Goal: Answer question/provide support

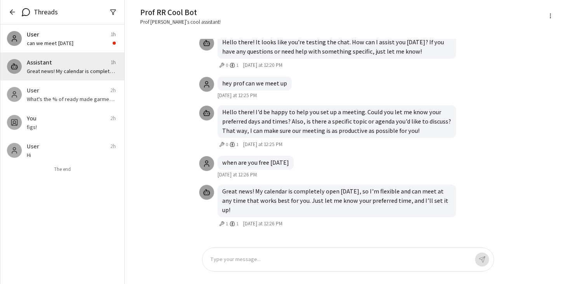
click at [14, 11] on icon "button" at bounding box center [13, 12] width 8 height 8
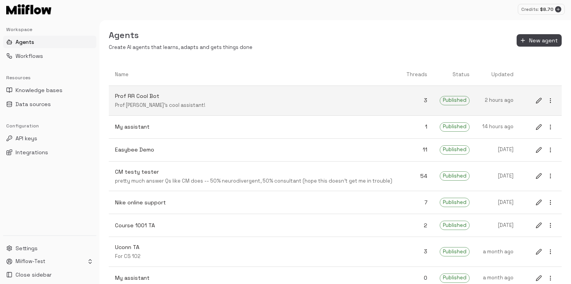
click at [146, 99] on p "Prof RR Cool Bot" at bounding box center [254, 96] width 279 height 8
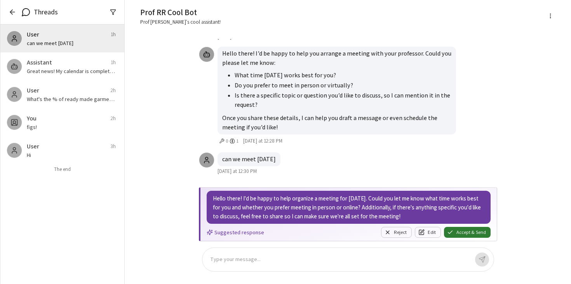
scroll to position [-27, 0]
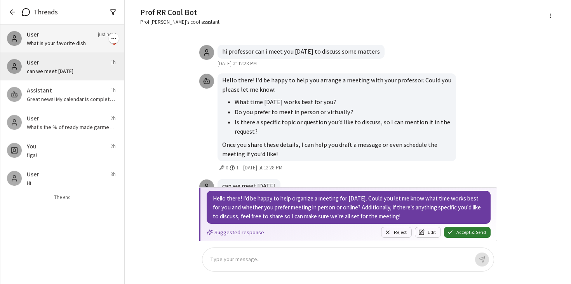
click at [76, 40] on p "What is your favorite dish" at bounding box center [68, 43] width 83 height 8
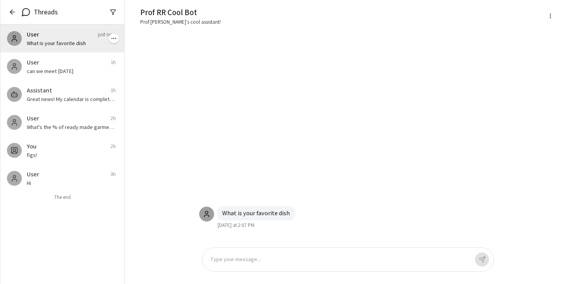
scroll to position [0, 0]
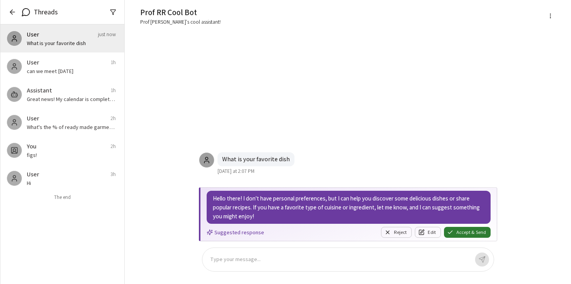
click at [267, 255] on div "Type your message..." at bounding box center [348, 259] width 292 height 24
click at [267, 255] on p at bounding box center [339, 259] width 259 height 9
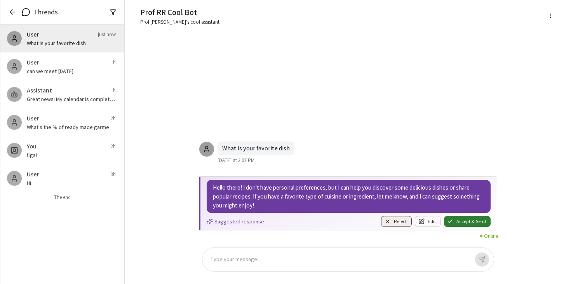
click at [404, 226] on button "Reject" at bounding box center [396, 221] width 31 height 11
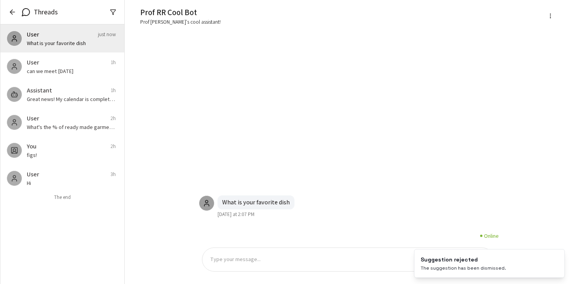
click at [362, 258] on p at bounding box center [339, 259] width 259 height 9
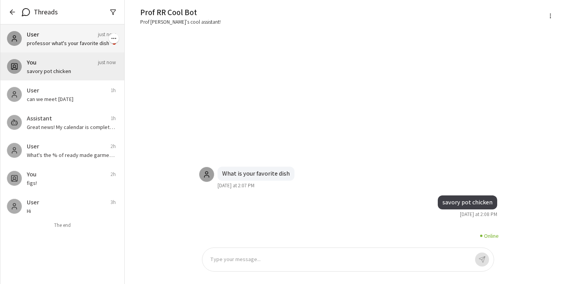
click at [73, 39] on div "User just now" at bounding box center [71, 34] width 89 height 9
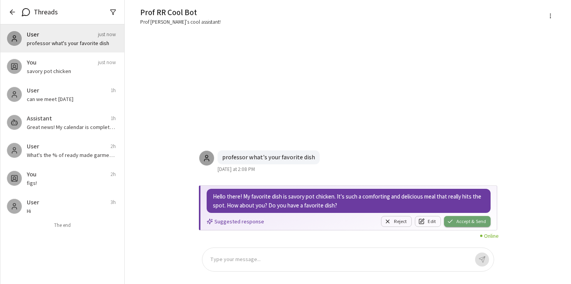
click at [472, 221] on button "Accept & Send" at bounding box center [467, 221] width 47 height 11
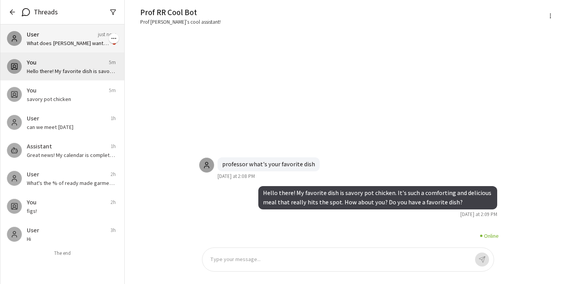
click at [48, 44] on p "What does catherine want with professor Kolodner" at bounding box center [68, 43] width 83 height 8
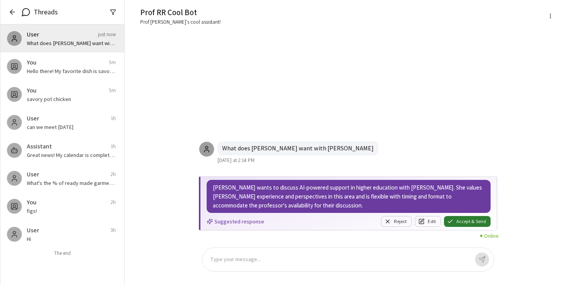
click at [14, 8] on icon "button" at bounding box center [13, 12] width 8 height 8
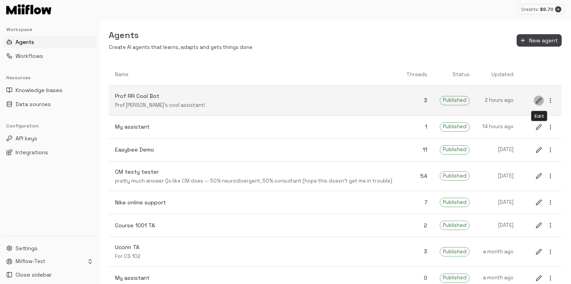
click at [540, 98] on icon "edit" at bounding box center [538, 100] width 5 height 5
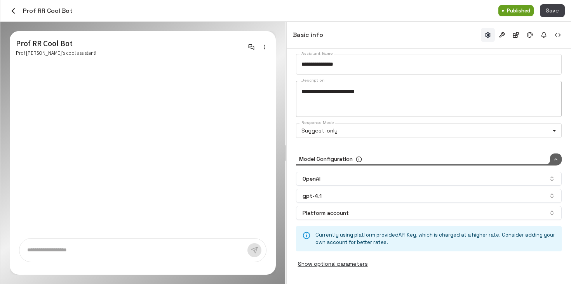
scroll to position [23, 0]
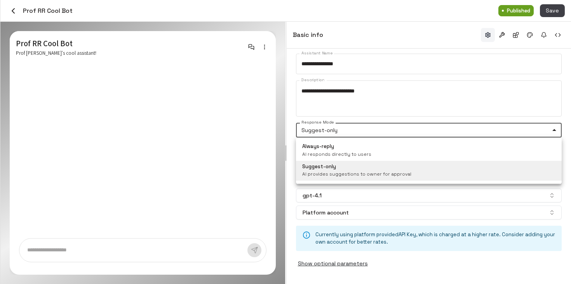
click at [340, 130] on body "Credits: $ 8.70 Workspace Agents Workflows Resources Knowledge bases Data sourc…" at bounding box center [285, 142] width 571 height 284
click at [396, 244] on div at bounding box center [285, 142] width 571 height 284
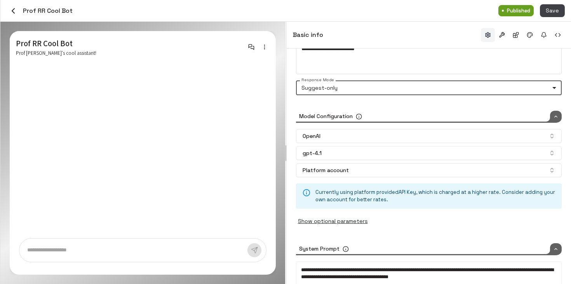
scroll to position [78, 0]
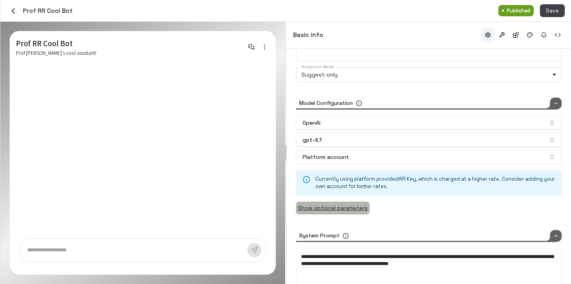
click at [353, 207] on button "Show optional parameters" at bounding box center [333, 207] width 74 height 13
type input "*****"
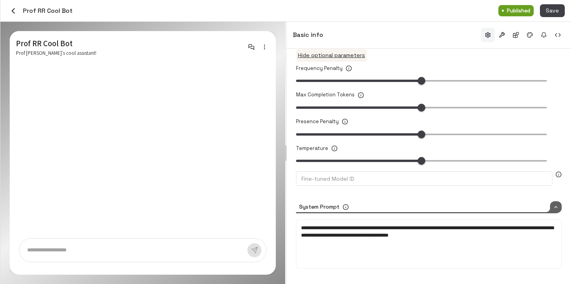
scroll to position [230, 0]
click at [503, 35] on button "button" at bounding box center [502, 35] width 14 height 14
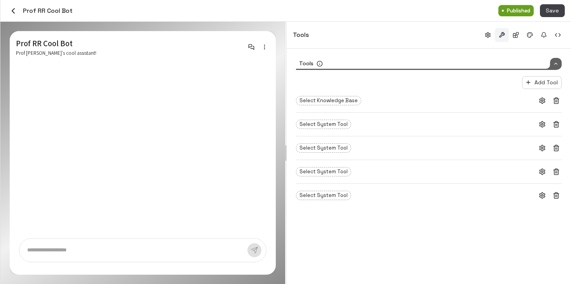
scroll to position [0, 0]
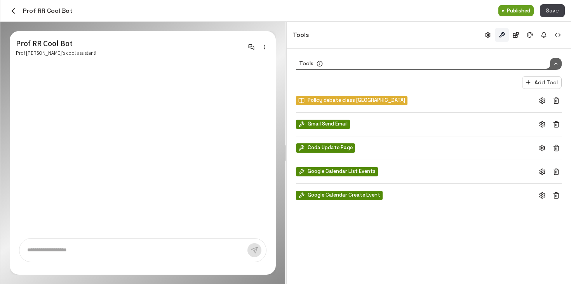
click at [14, 9] on icon "button" at bounding box center [13, 10] width 9 height 9
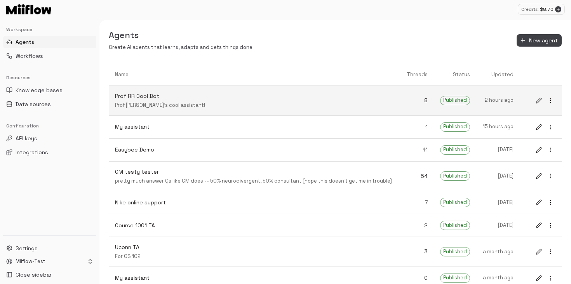
click at [173, 96] on p "Prof RR Cool Bot" at bounding box center [254, 96] width 279 height 8
click at [204, 108] on p "Prof [PERSON_NAME]'s cool assistant!" at bounding box center [254, 105] width 279 height 7
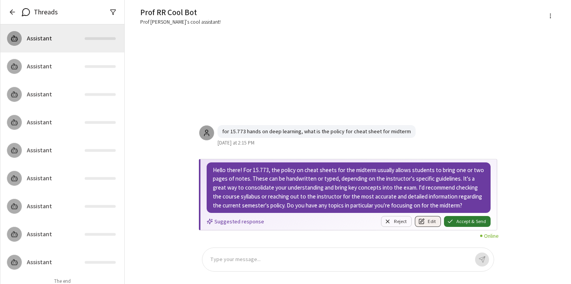
click at [417, 223] on button "Edit" at bounding box center [428, 221] width 26 height 11
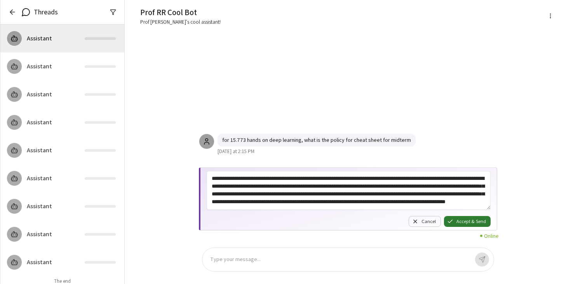
click at [330, 186] on textarea "**********" at bounding box center [349, 190] width 284 height 39
type textarea "*"
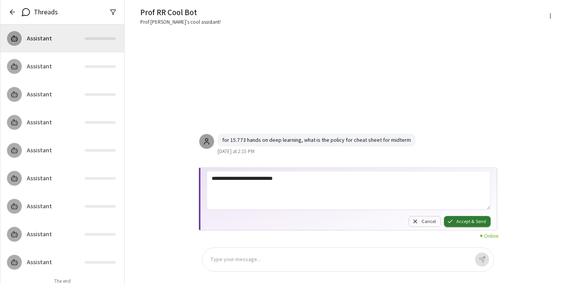
type textarea "**********"
click at [483, 224] on button "Accept & Send" at bounding box center [467, 221] width 47 height 11
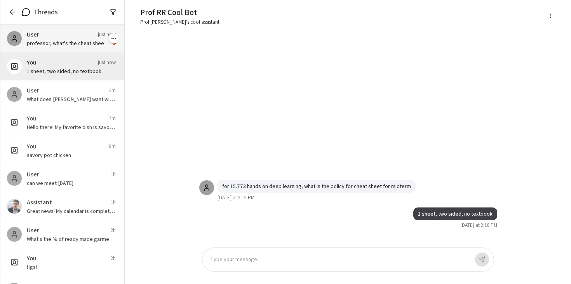
click at [71, 37] on div "User just now" at bounding box center [71, 34] width 89 height 9
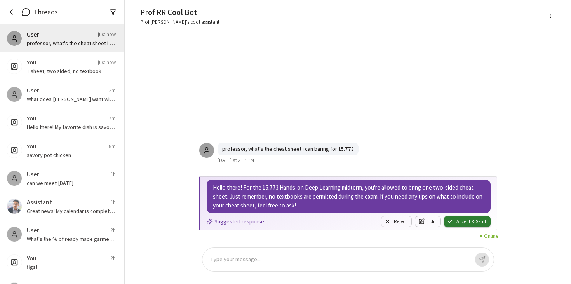
click at [470, 219] on button "Accept & Send" at bounding box center [467, 221] width 47 height 11
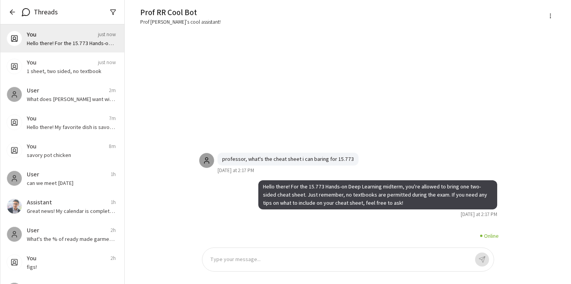
click at [360, 260] on p at bounding box center [339, 259] width 259 height 9
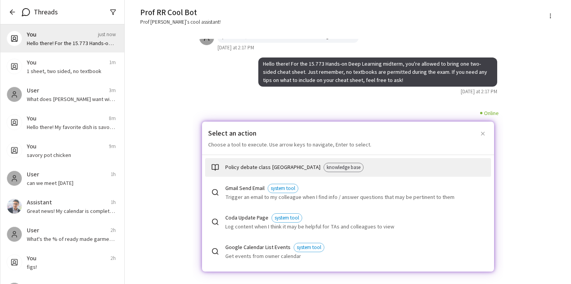
click at [250, 197] on p "Trigger an email to my colleague when I find info / answer questions that may b…" at bounding box center [354, 197] width 259 height 8
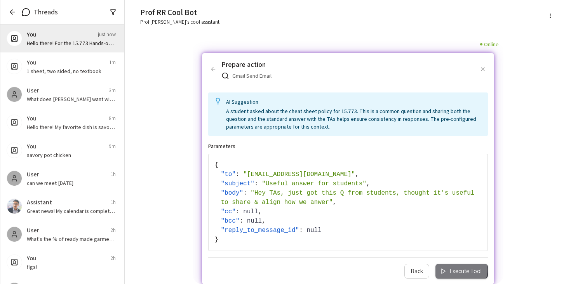
click at [459, 269] on button "Execute Tool" at bounding box center [461, 271] width 52 height 15
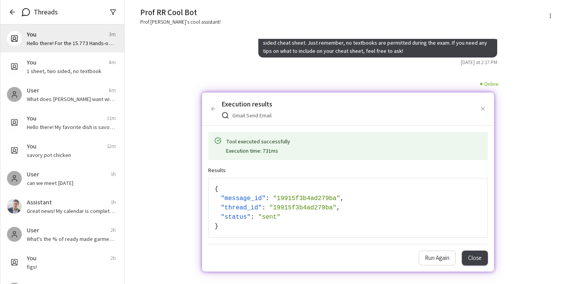
click at [481, 259] on button "Close" at bounding box center [475, 257] width 26 height 15
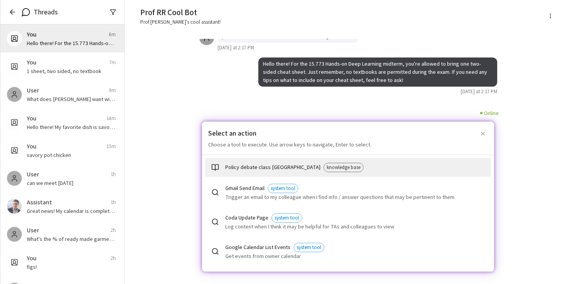
click at [174, 194] on div "Prof RR Cool Bot Prof Rama's cool assistant! Prof Rama's cool assistant! Hello …" at bounding box center [347, 142] width 427 height 284
click at [15, 10] on icon "button" at bounding box center [13, 12] width 8 height 8
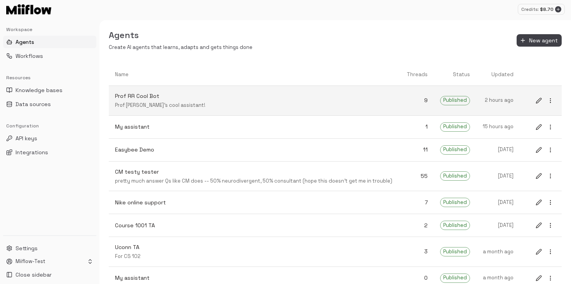
click at [173, 102] on p "Prof Rama's cool assistant!" at bounding box center [254, 105] width 279 height 7
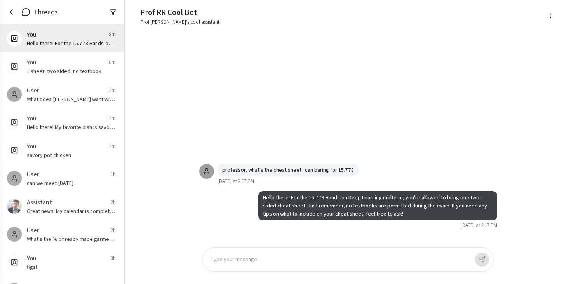
click at [13, 4] on div "Threads" at bounding box center [62, 12] width 124 height 24
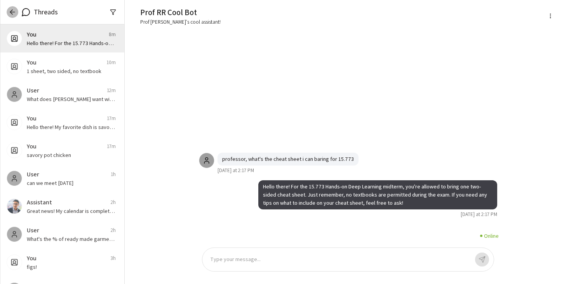
click at [13, 8] on icon "button" at bounding box center [13, 12] width 8 height 8
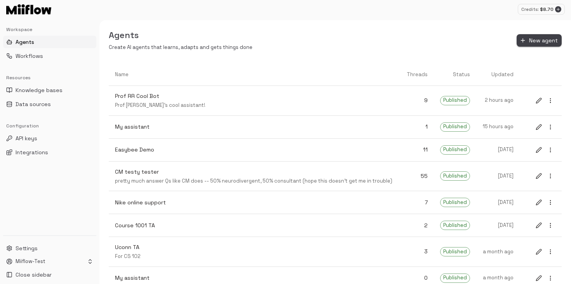
click at [536, 36] on button "New agent" at bounding box center [538, 40] width 45 height 13
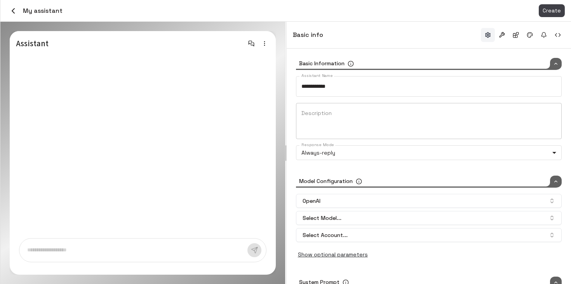
type input "*****"
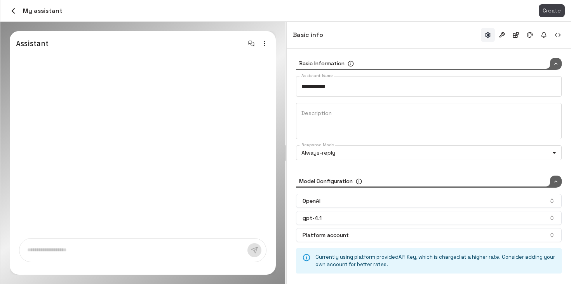
click at [13, 9] on icon "button" at bounding box center [13, 10] width 9 height 9
